Goal: Understand process/instructions: Learn how to perform a task or action

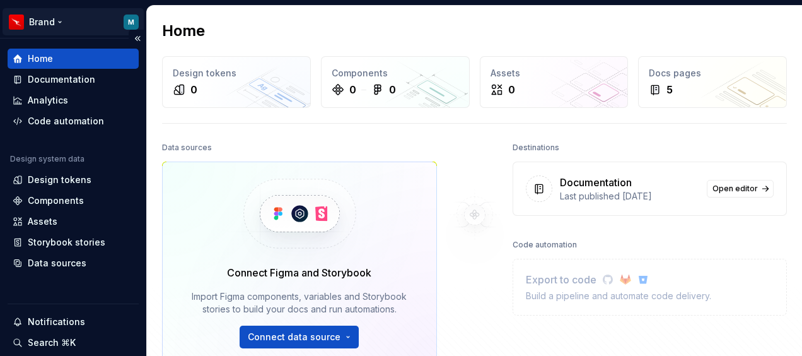
click at [54, 23] on html "Brand M Home Documentation Analytics Code automation Design system data Design …" at bounding box center [401, 178] width 802 height 356
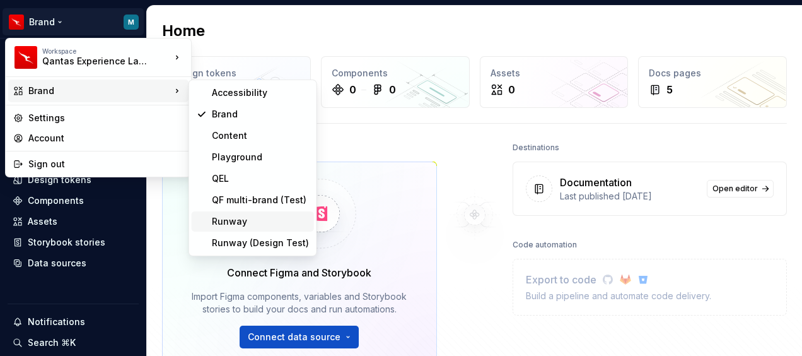
click at [238, 222] on div "Runway" at bounding box center [260, 221] width 97 height 13
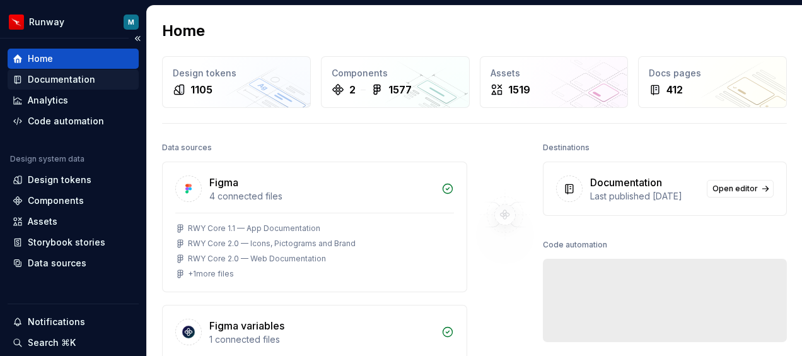
click at [70, 78] on div "Documentation" at bounding box center [61, 79] width 67 height 13
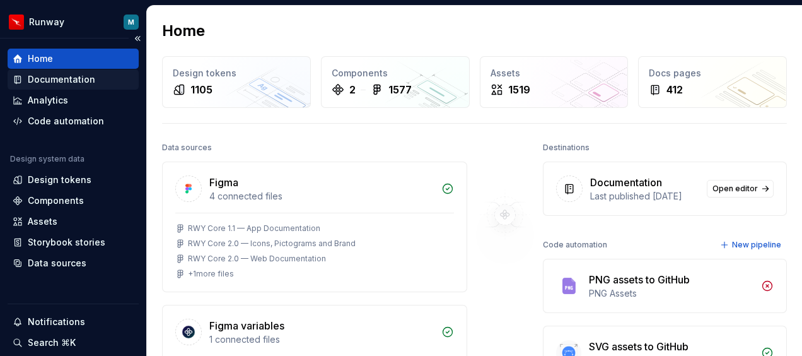
click at [82, 76] on div "Documentation" at bounding box center [61, 79] width 67 height 13
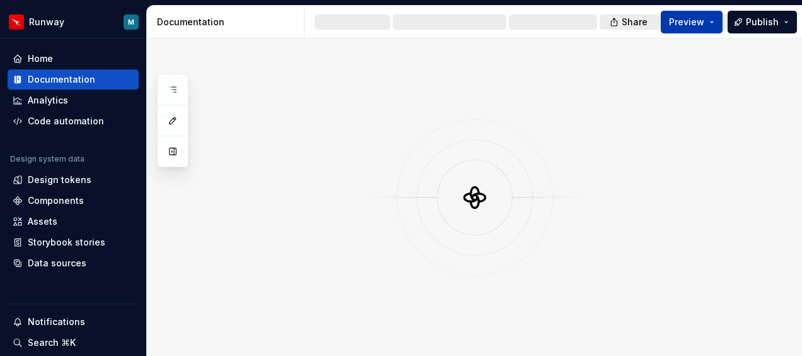
click at [708, 21] on button "Preview" at bounding box center [692, 22] width 62 height 23
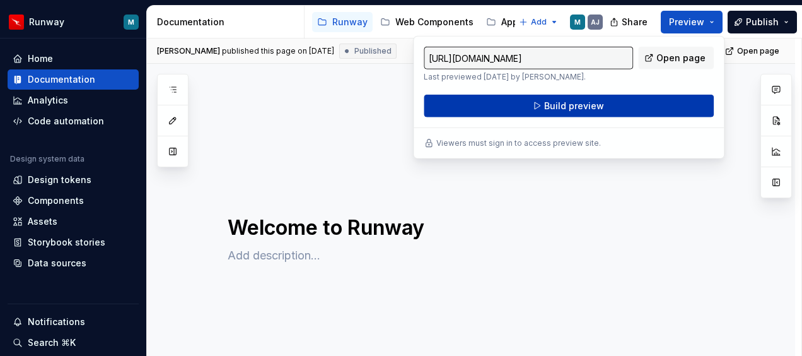
click at [554, 105] on span "Build preview" at bounding box center [574, 106] width 60 height 13
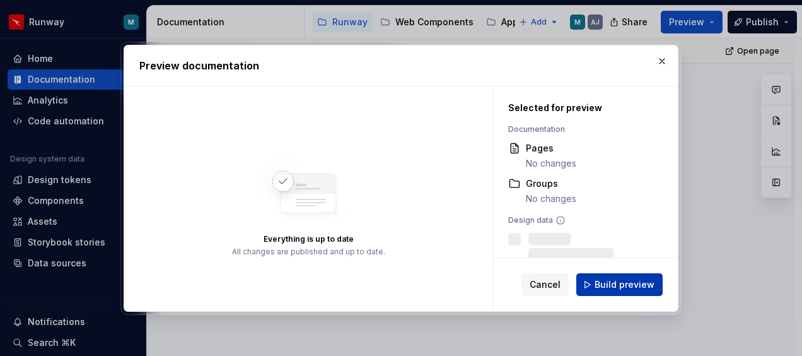
click at [600, 281] on span "Build preview" at bounding box center [625, 284] width 60 height 13
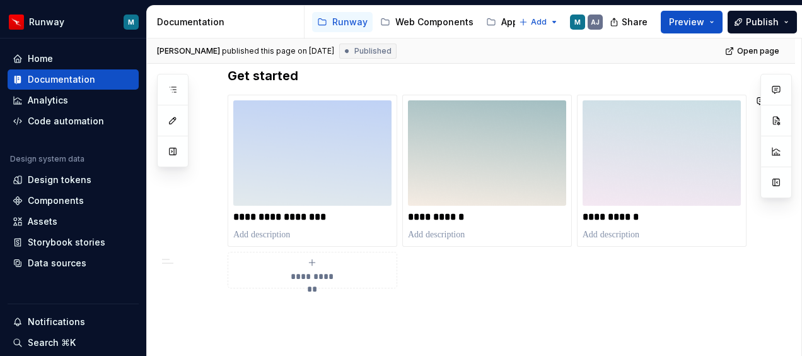
scroll to position [678, 0]
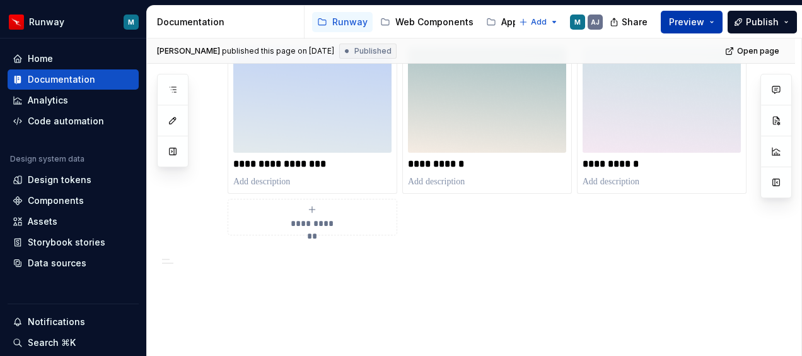
click at [696, 19] on span "Preview" at bounding box center [686, 22] width 35 height 13
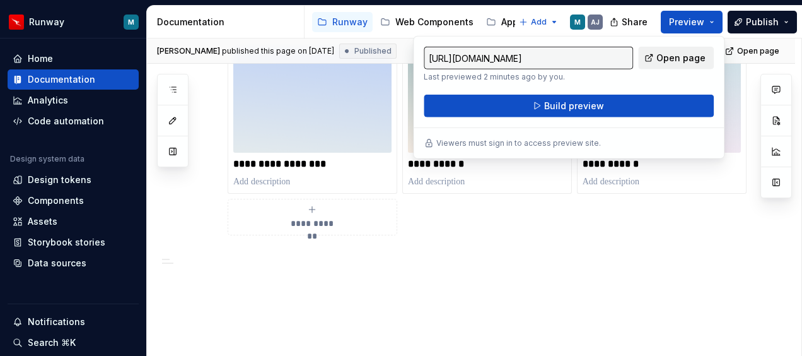
click at [682, 55] on span "Open page" at bounding box center [680, 58] width 49 height 13
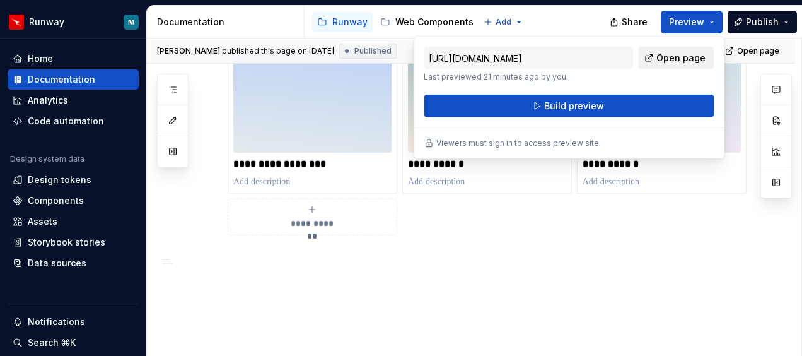
type textarea "*"
